Goal: Information Seeking & Learning: Find specific page/section

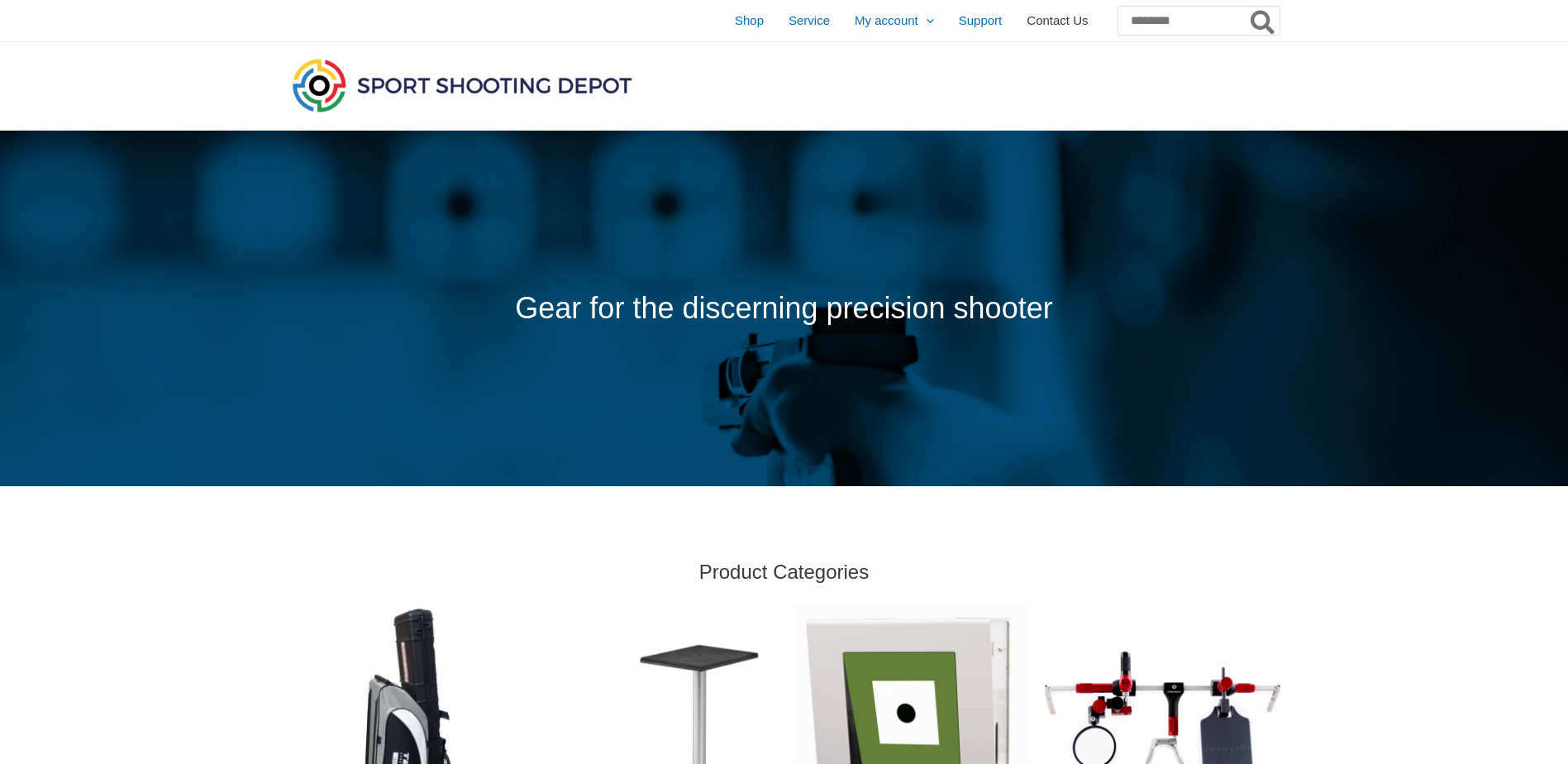
click at [1026, 16] on span "Contact Us" at bounding box center [1057, 20] width 61 height 41
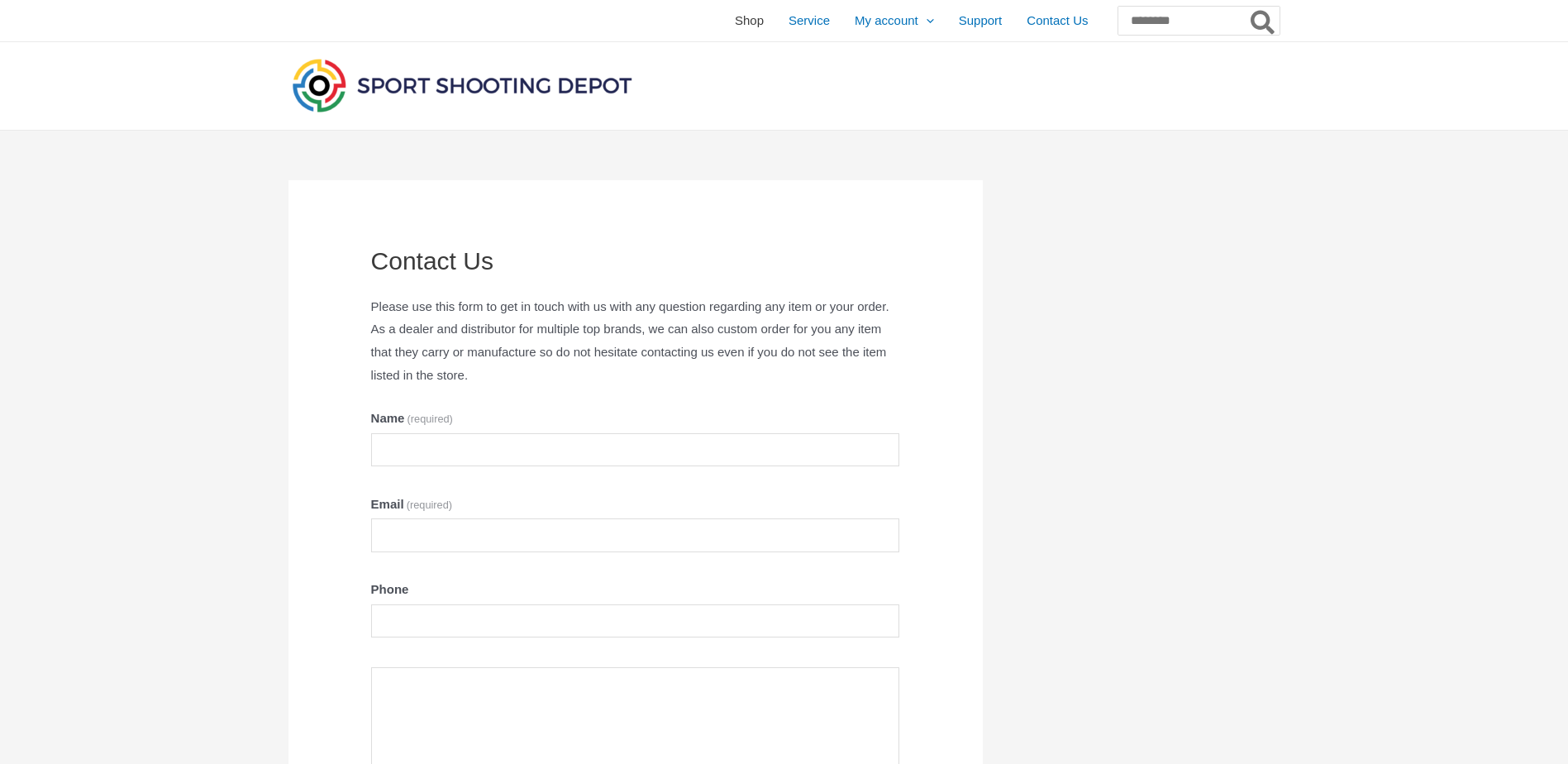
click at [735, 19] on span "Shop" at bounding box center [749, 20] width 29 height 41
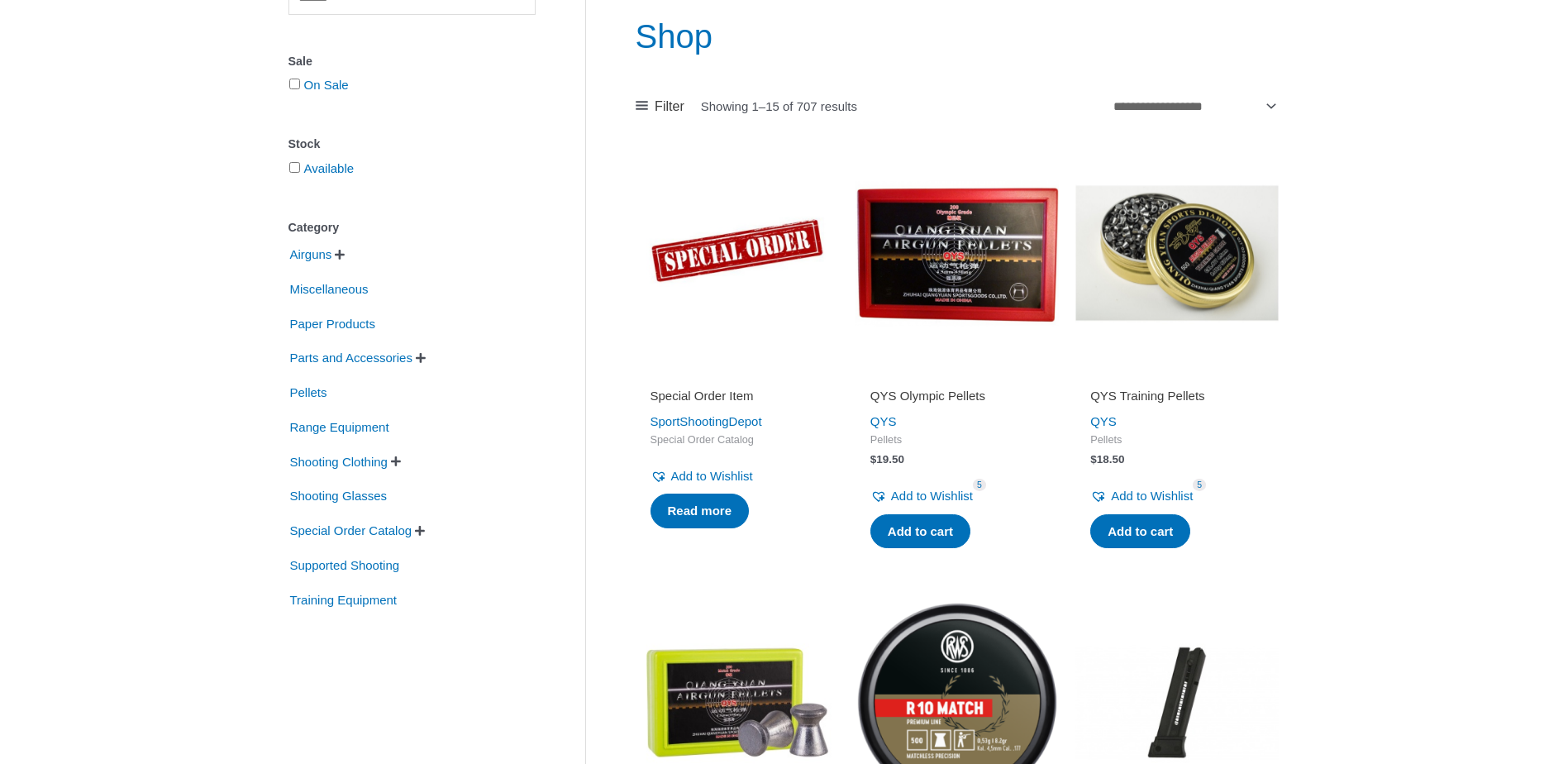
scroll to position [248, 0]
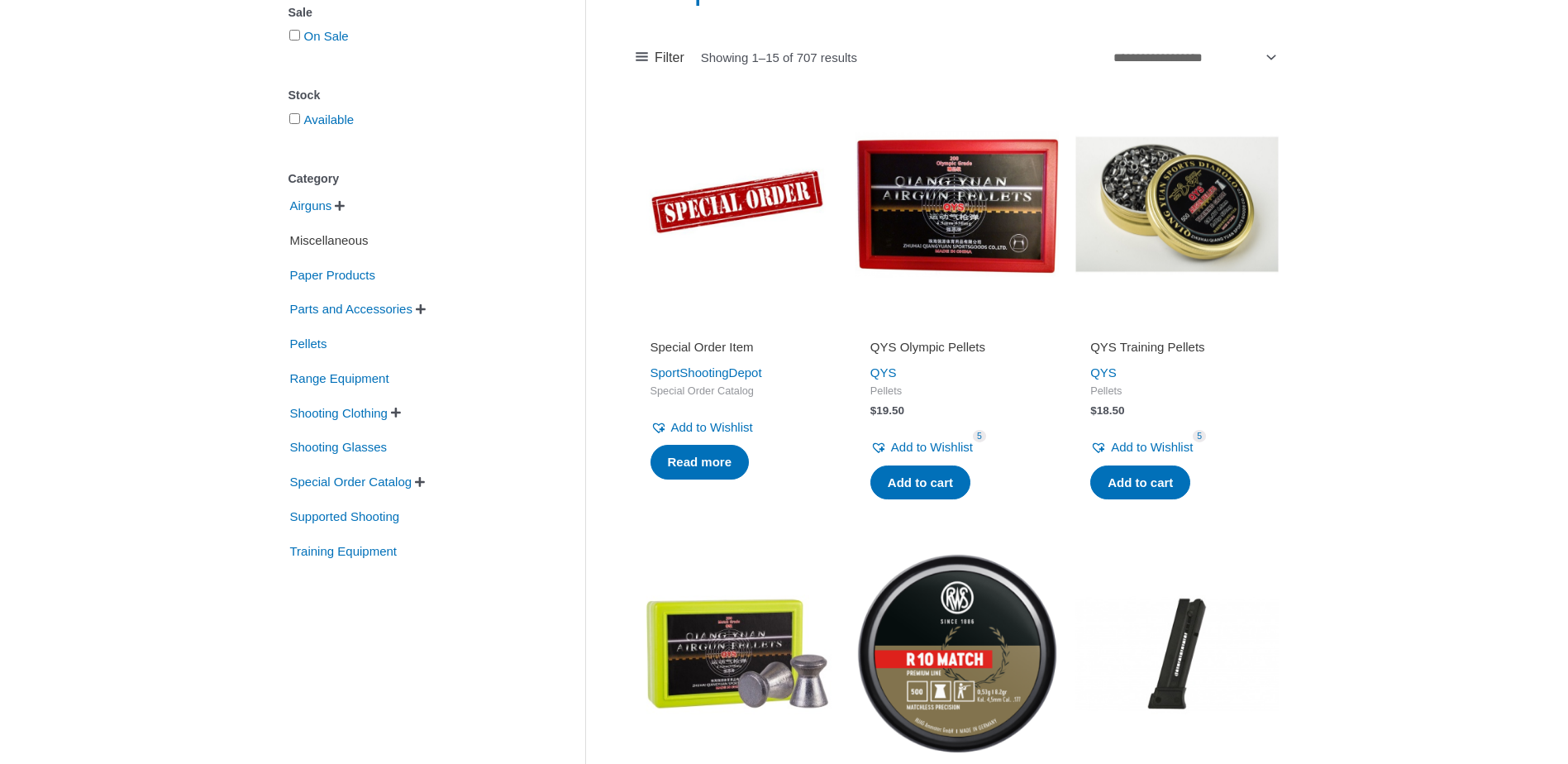
click at [338, 239] on span "Miscellaneous" at bounding box center [330, 240] width 82 height 28
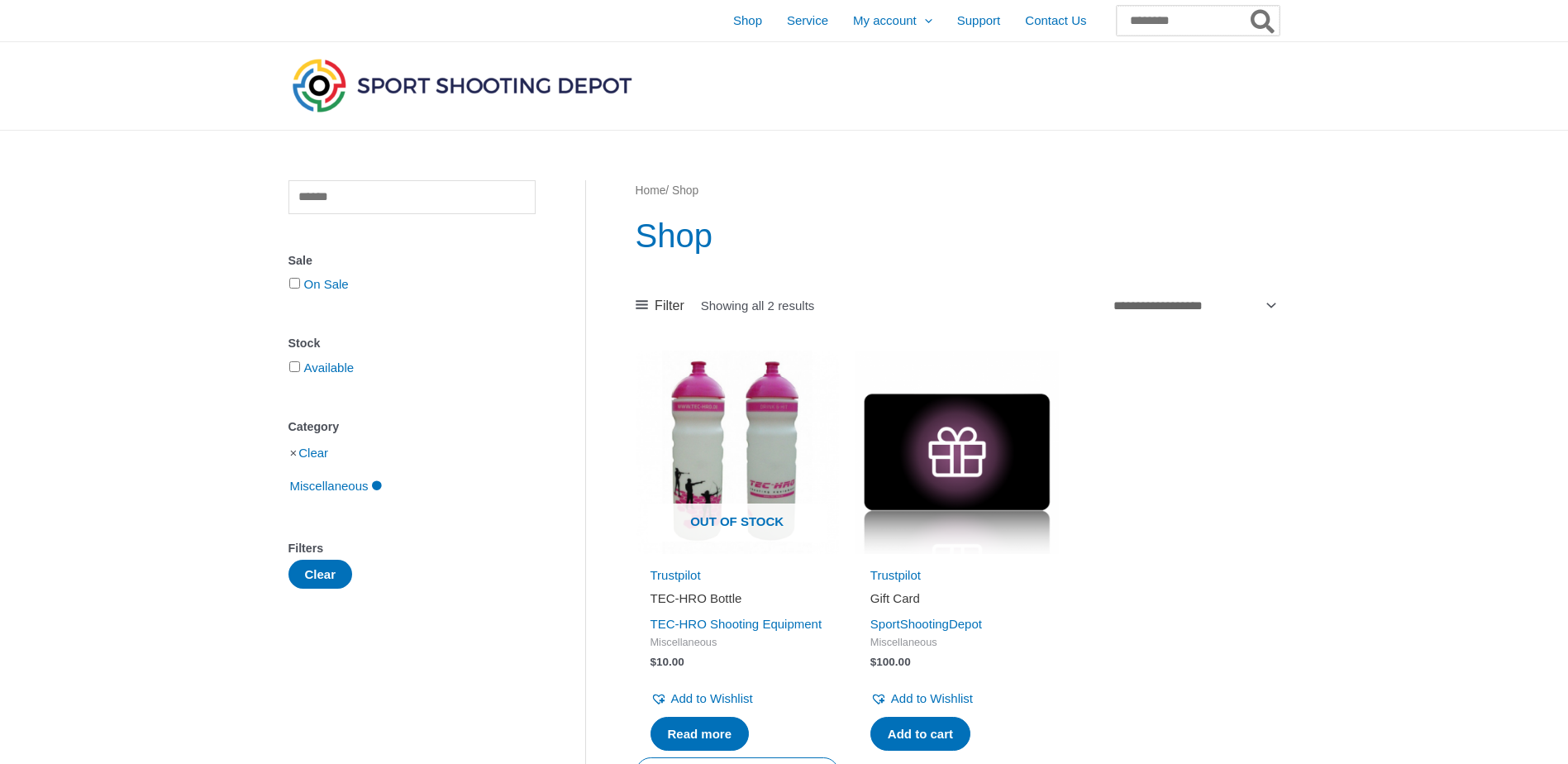
click at [1123, 19] on input "Search for:" at bounding box center [1197, 20] width 163 height 30
type input "**********"
click at [1247, 6] on button "Search" at bounding box center [1263, 20] width 33 height 30
